Goal: Transaction & Acquisition: Purchase product/service

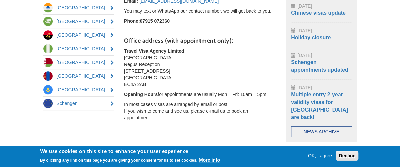
scroll to position [150, 0]
drag, startPoint x: 148, startPoint y: 84, endPoint x: 124, endPoint y: 85, distance: 24.7
click at [124, 85] on p "Travel Visa Agency Limited [GEOGRAPHIC_DATA] Regus Reception [STREET_ADDRESS]" at bounding box center [200, 68] width 152 height 40
click at [270, 117] on p "In most cases visas are arranged by email or post. If you wish to come and see …" at bounding box center [200, 111] width 152 height 20
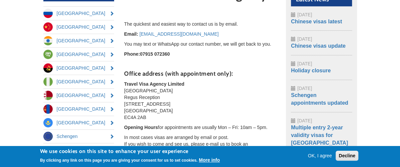
scroll to position [116, 0]
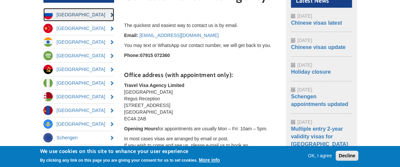
click at [61, 16] on link "[GEOGRAPHIC_DATA]" at bounding box center [78, 14] width 71 height 13
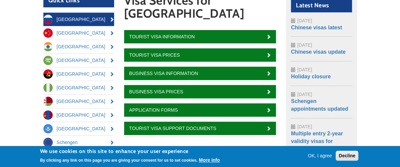
scroll to position [111, 0]
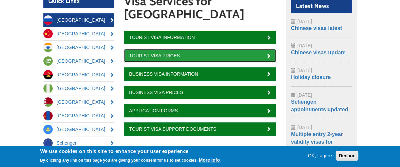
click at [267, 49] on link "Tourist Visa Prices" at bounding box center [200, 55] width 152 height 13
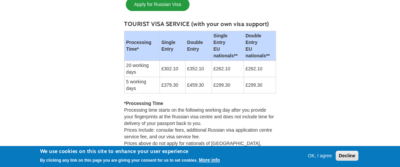
scroll to position [290, 0]
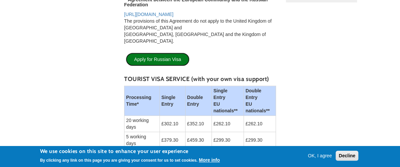
click at [150, 53] on link "Apply for Russian Visa" at bounding box center [158, 59] width 64 height 13
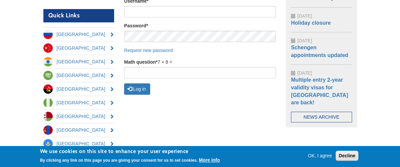
scroll to position [166, 0]
